Goal: Find specific page/section: Find specific page/section

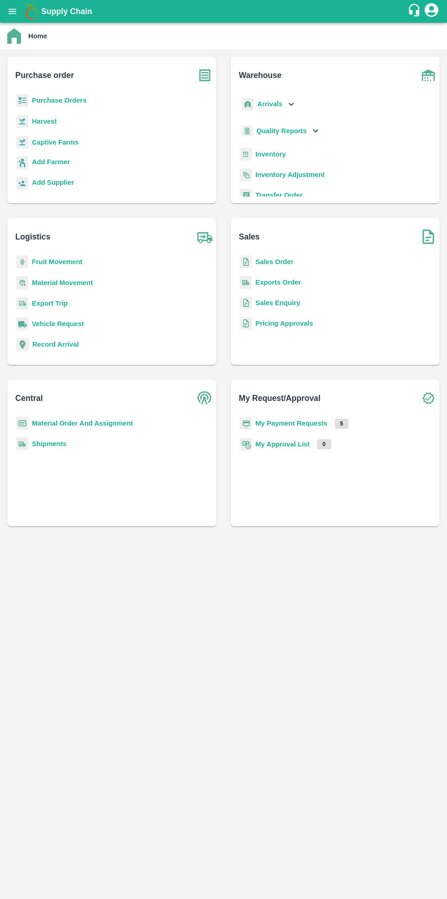
click at [66, 98] on b "Purchase Orders" at bounding box center [59, 100] width 55 height 7
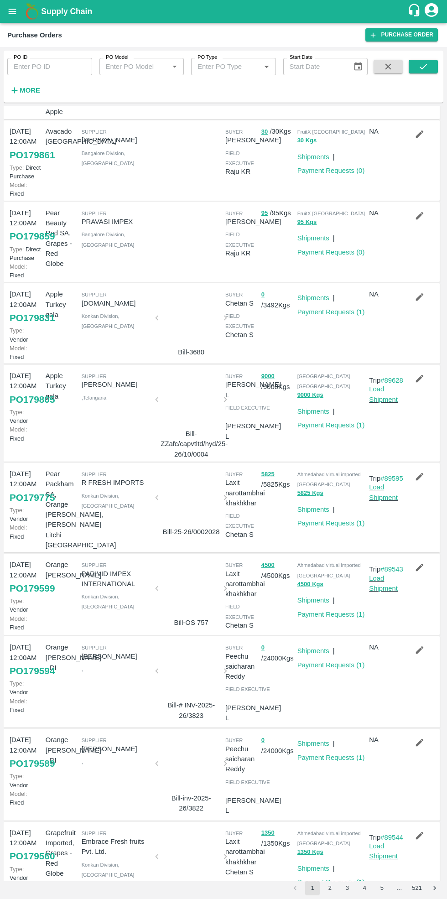
scroll to position [202, 0]
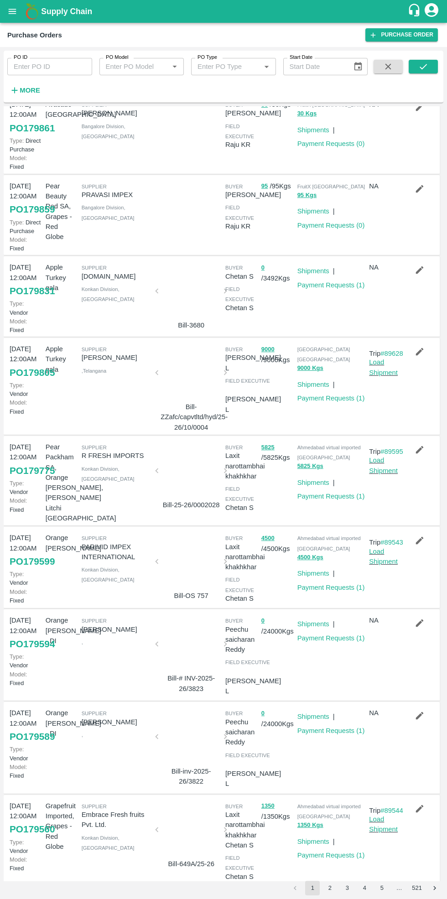
click at [331, 889] on button "2" at bounding box center [329, 888] width 15 height 15
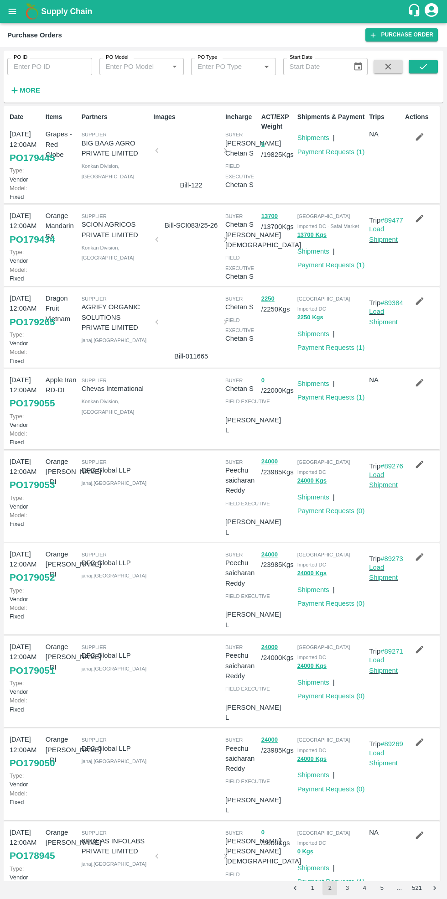
click at [332, 267] on link "Payment Requests ( 1 )" at bounding box center [331, 264] width 68 height 7
